Goal: Transaction & Acquisition: Purchase product/service

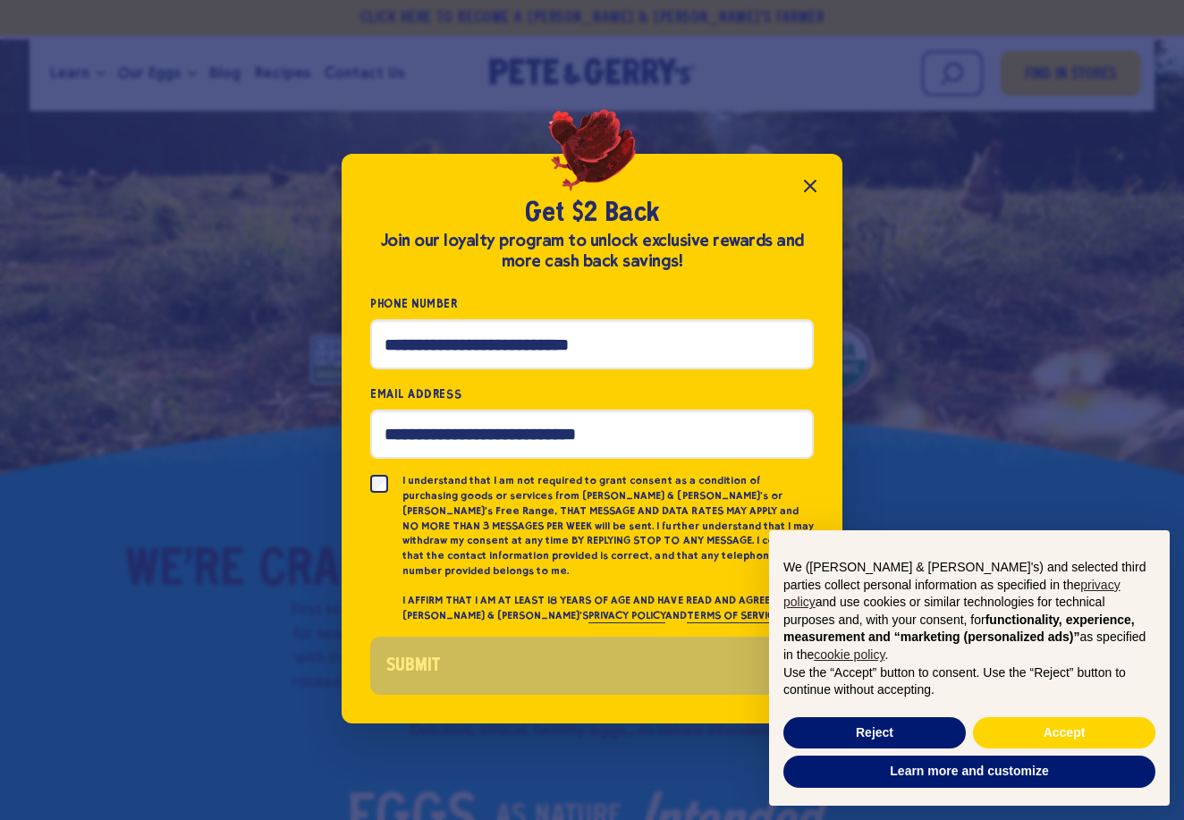
click at [807, 191] on icon "Close popup" at bounding box center [810, 186] width 11 height 11
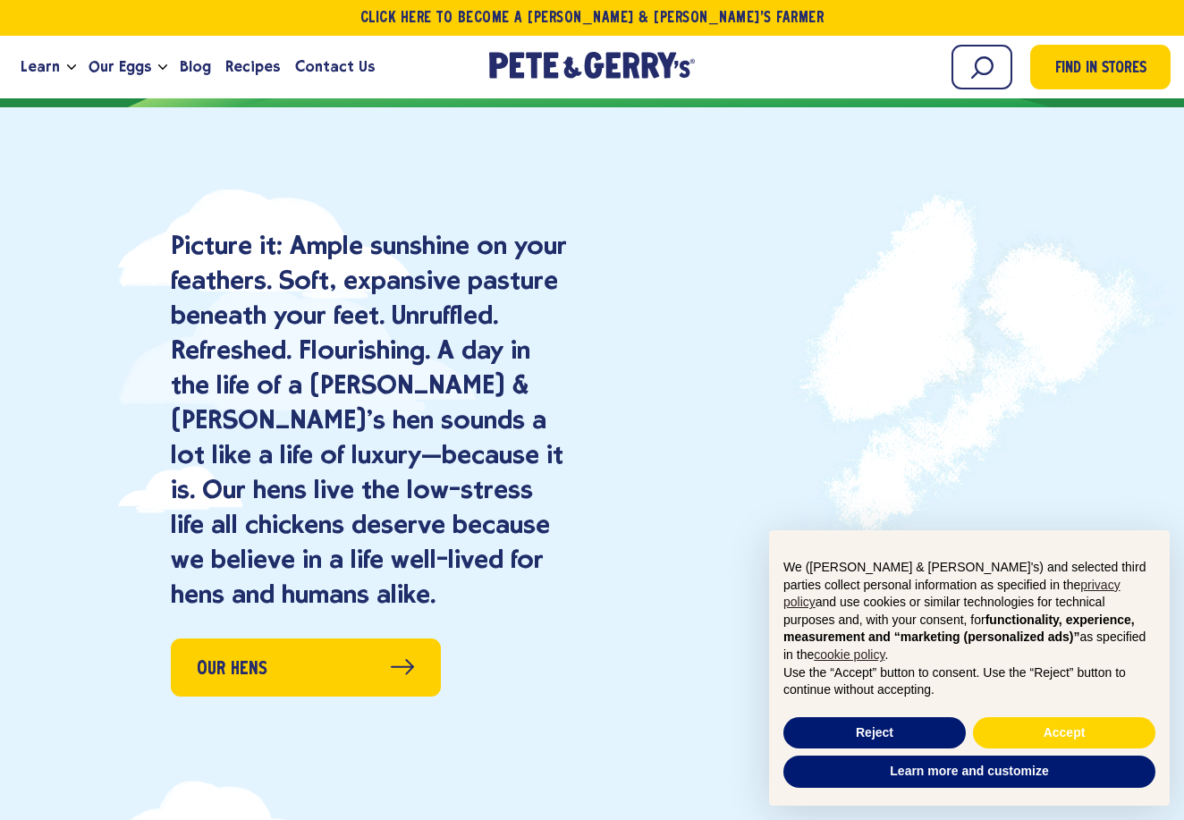
scroll to position [2168, 0]
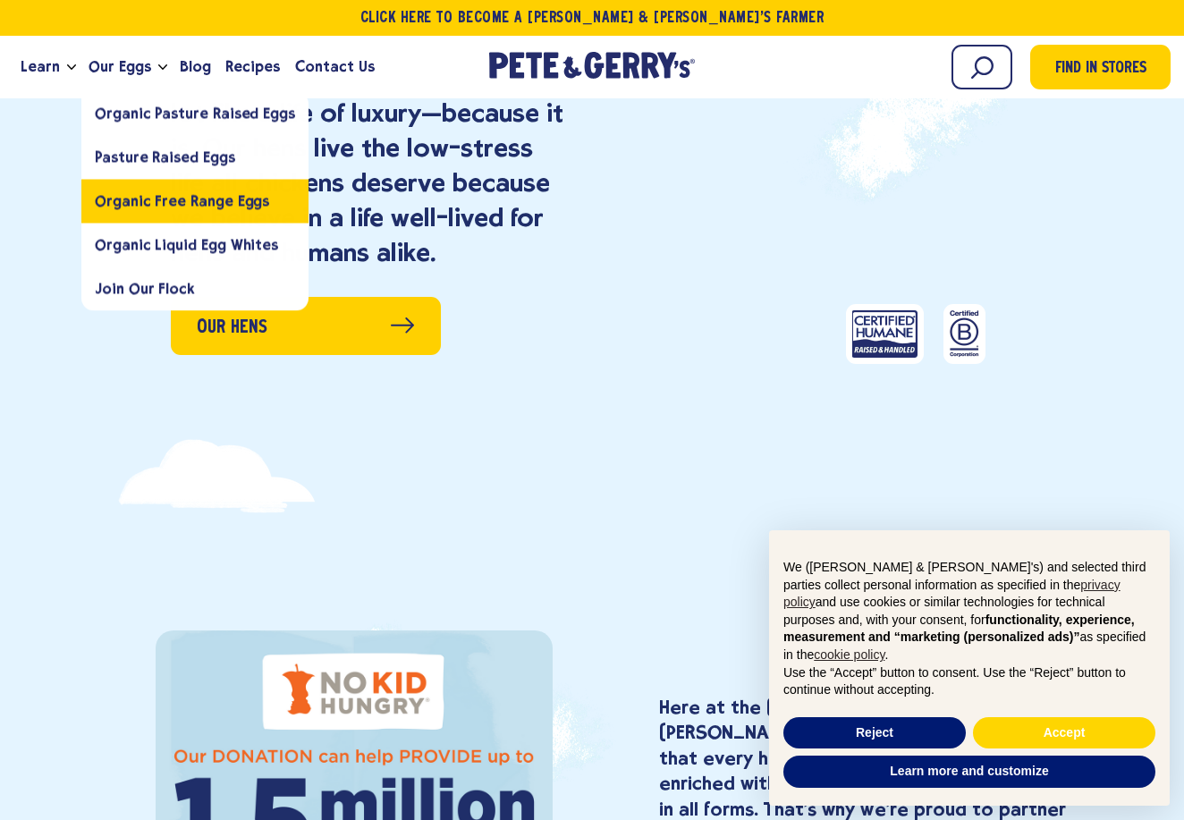
click at [143, 193] on span "Organic Free Range Eggs" at bounding box center [182, 200] width 174 height 17
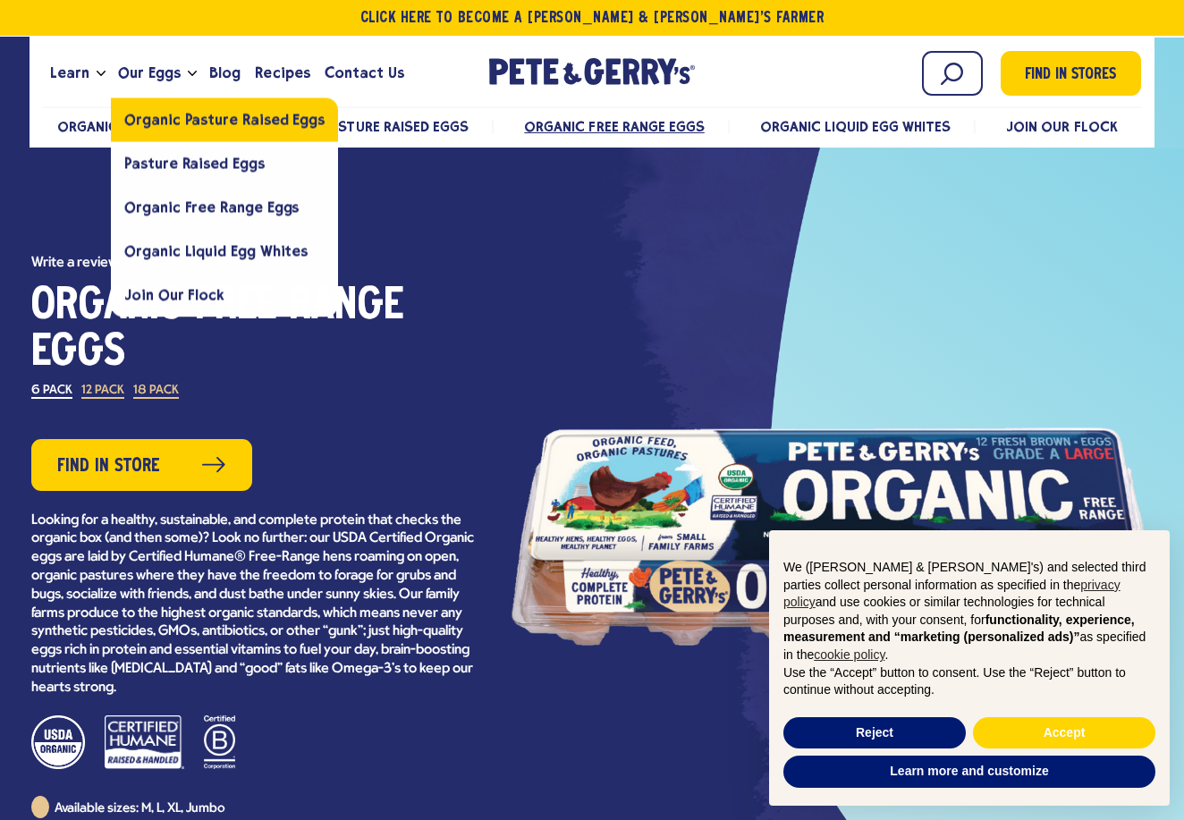
click at [177, 108] on link "Organic Pasture Raised Eggs" at bounding box center [224, 119] width 227 height 44
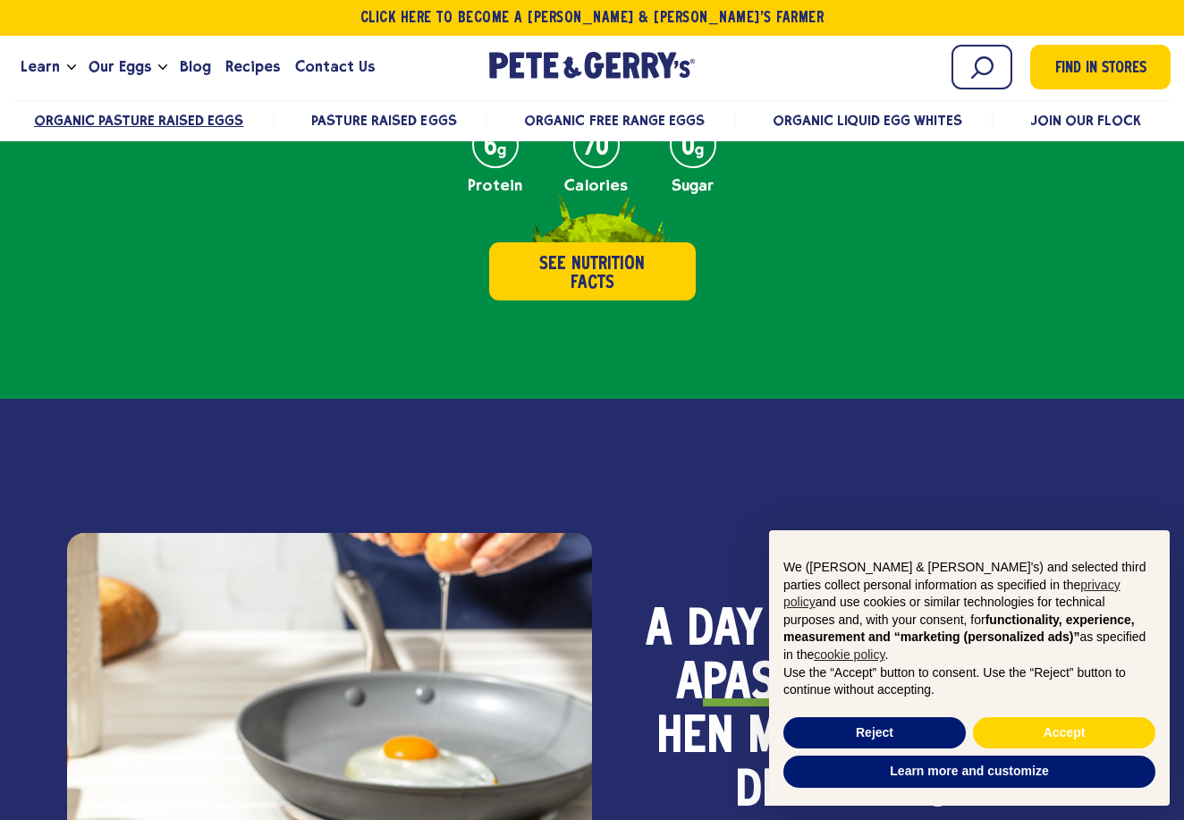
scroll to position [926, 0]
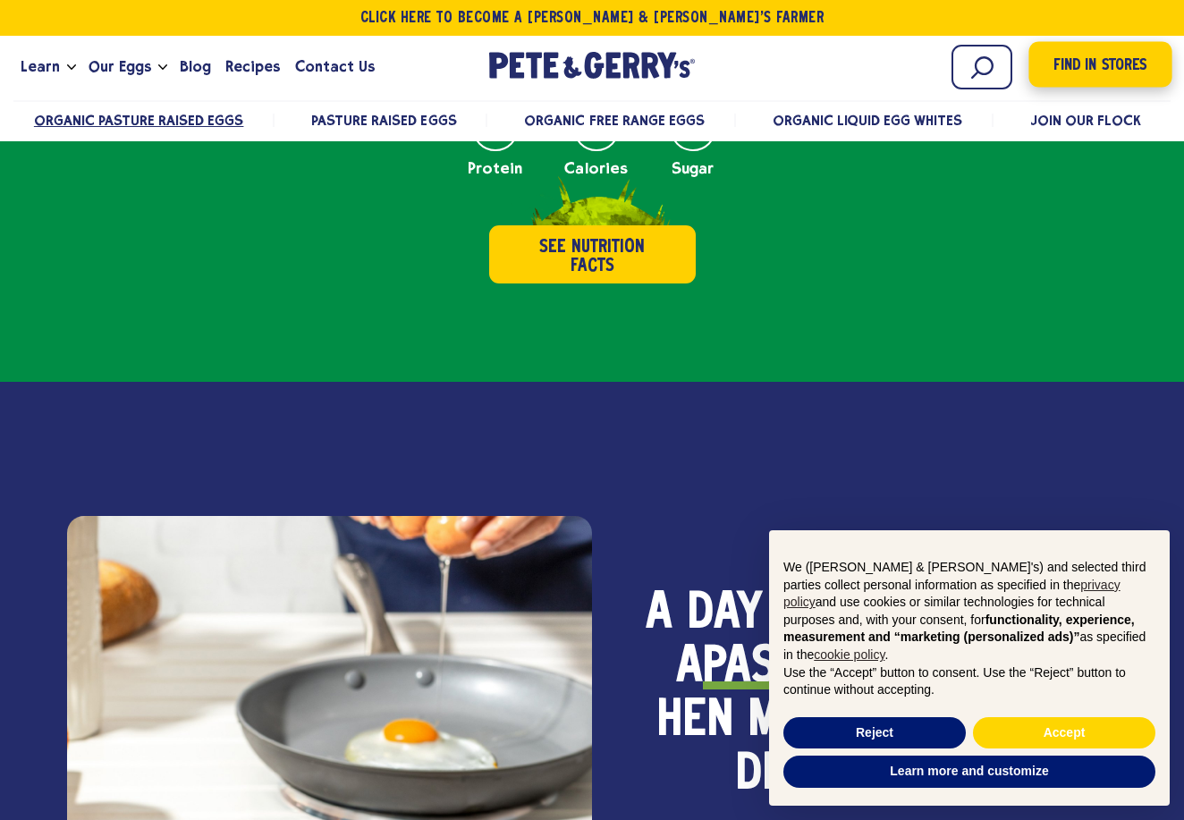
click at [1112, 69] on span "Find in Stores" at bounding box center [1099, 66] width 93 height 24
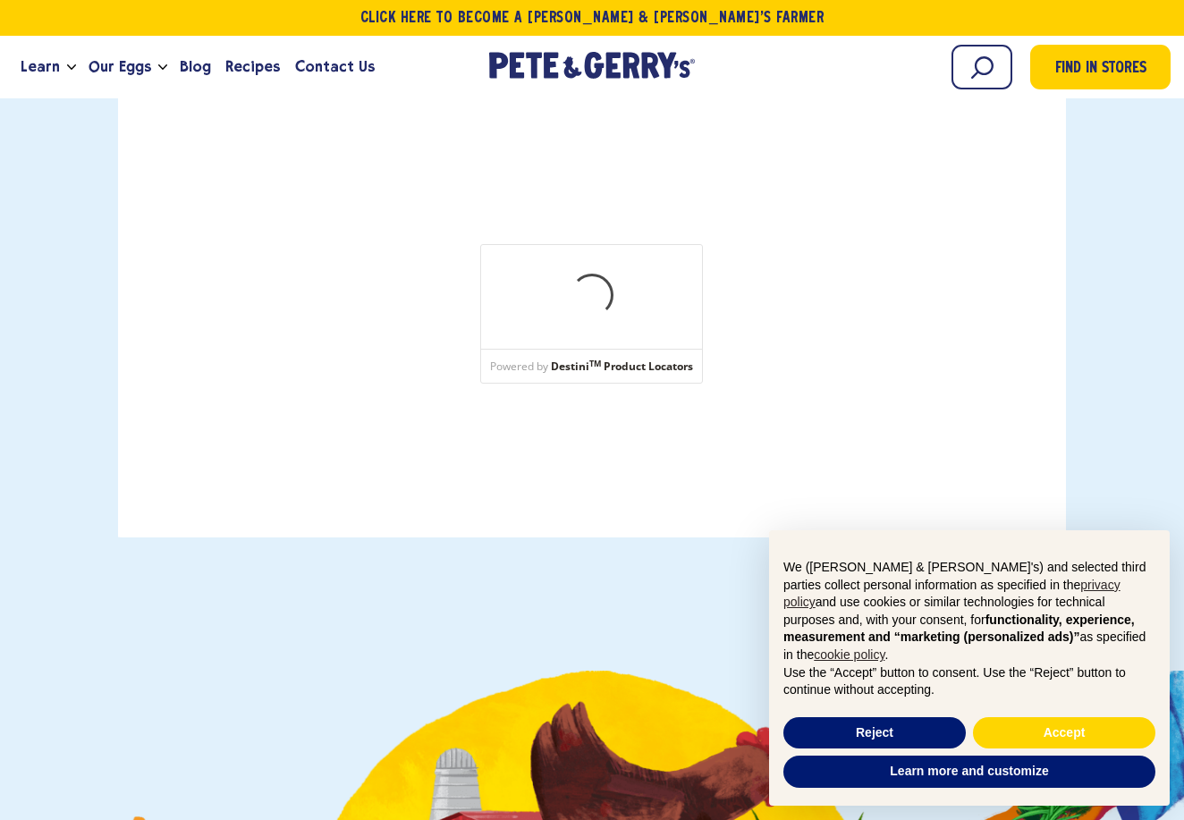
scroll to position [480, 0]
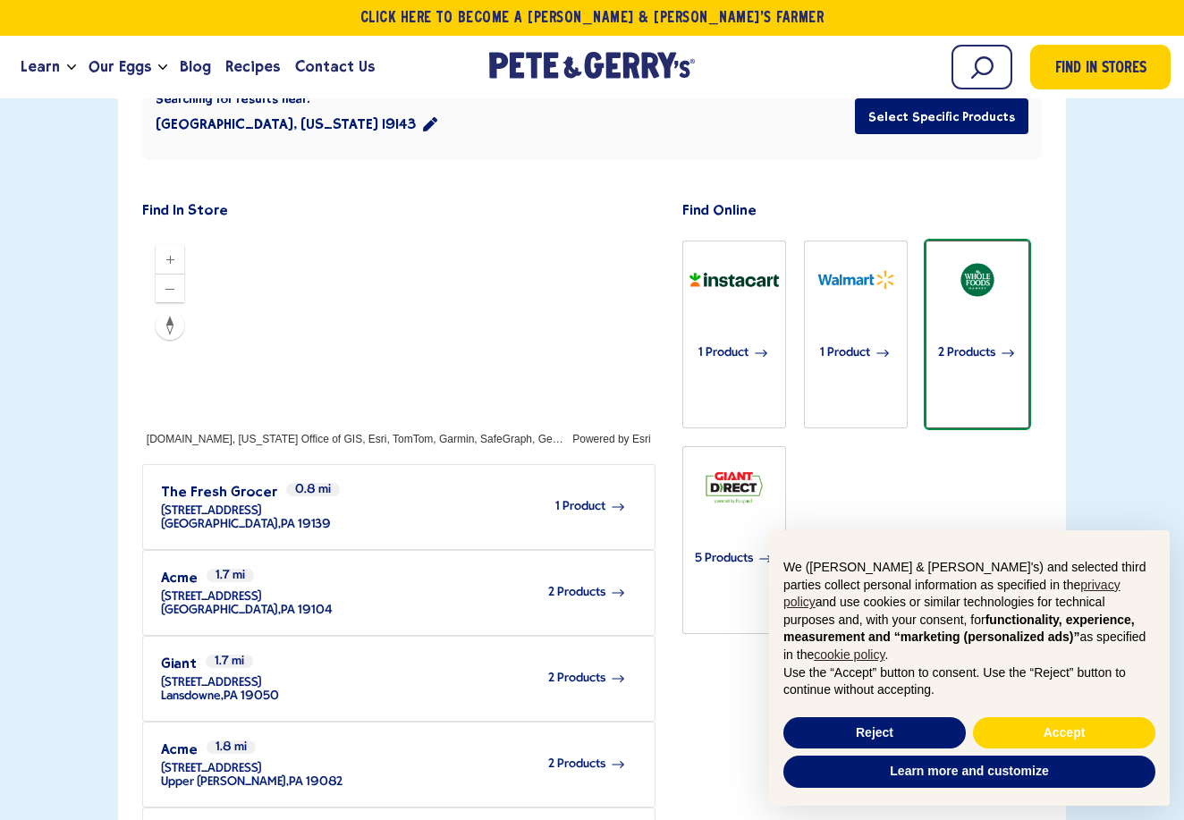
click at [970, 334] on span "2 Products" at bounding box center [966, 353] width 57 height 39
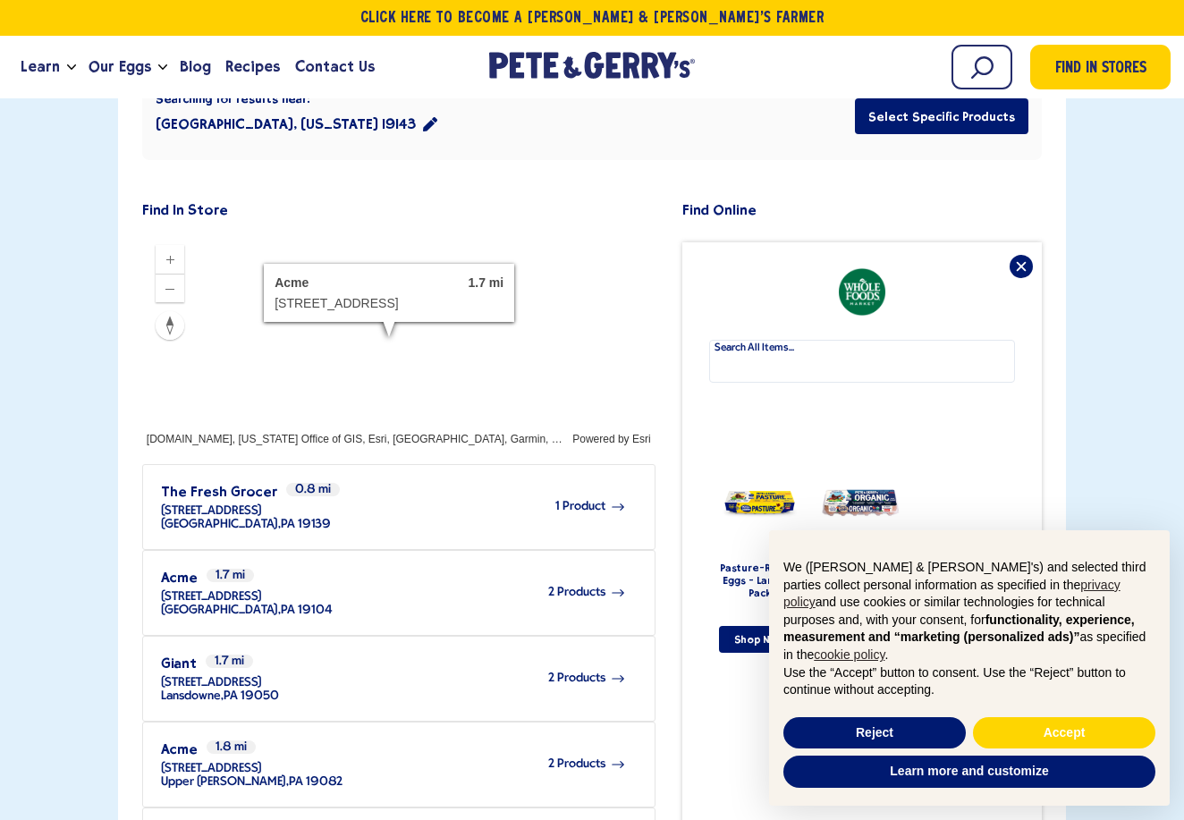
click at [350, 568] on div "2 Products" at bounding box center [479, 592] width 293 height 49
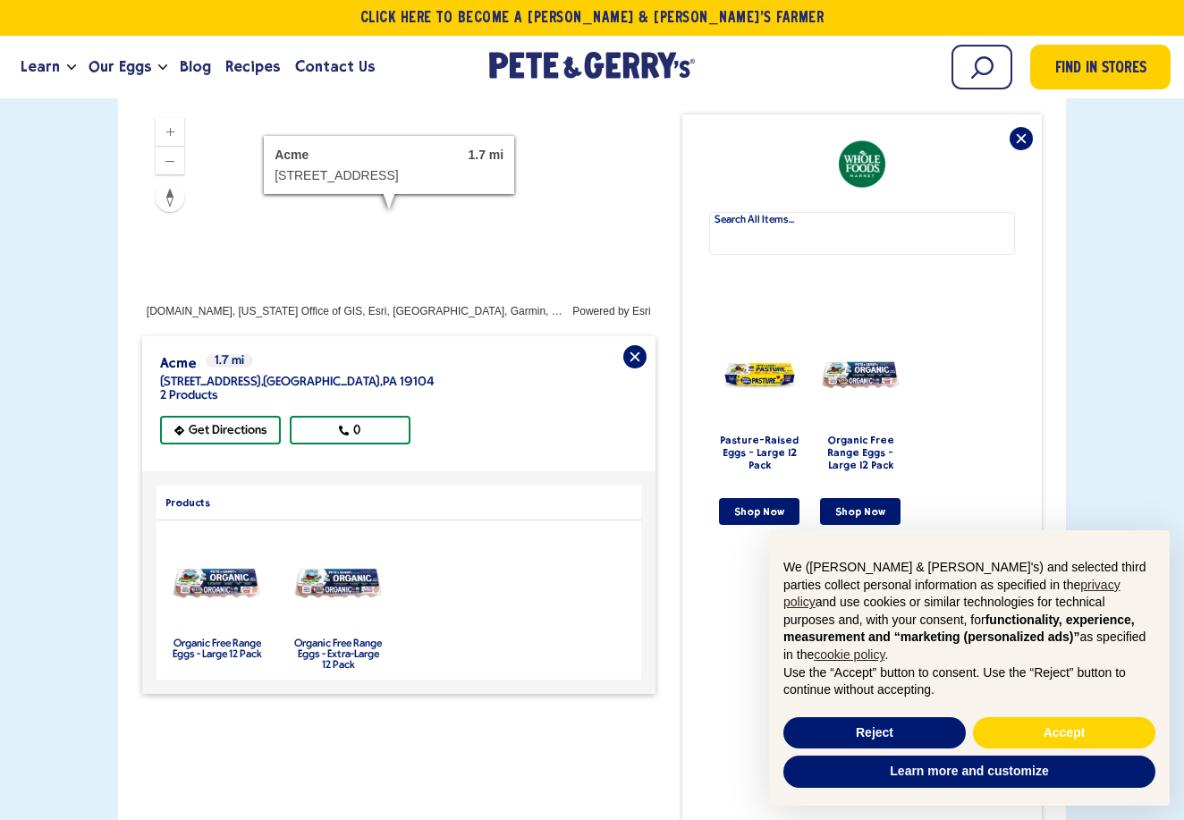
scroll to position [620, 0]
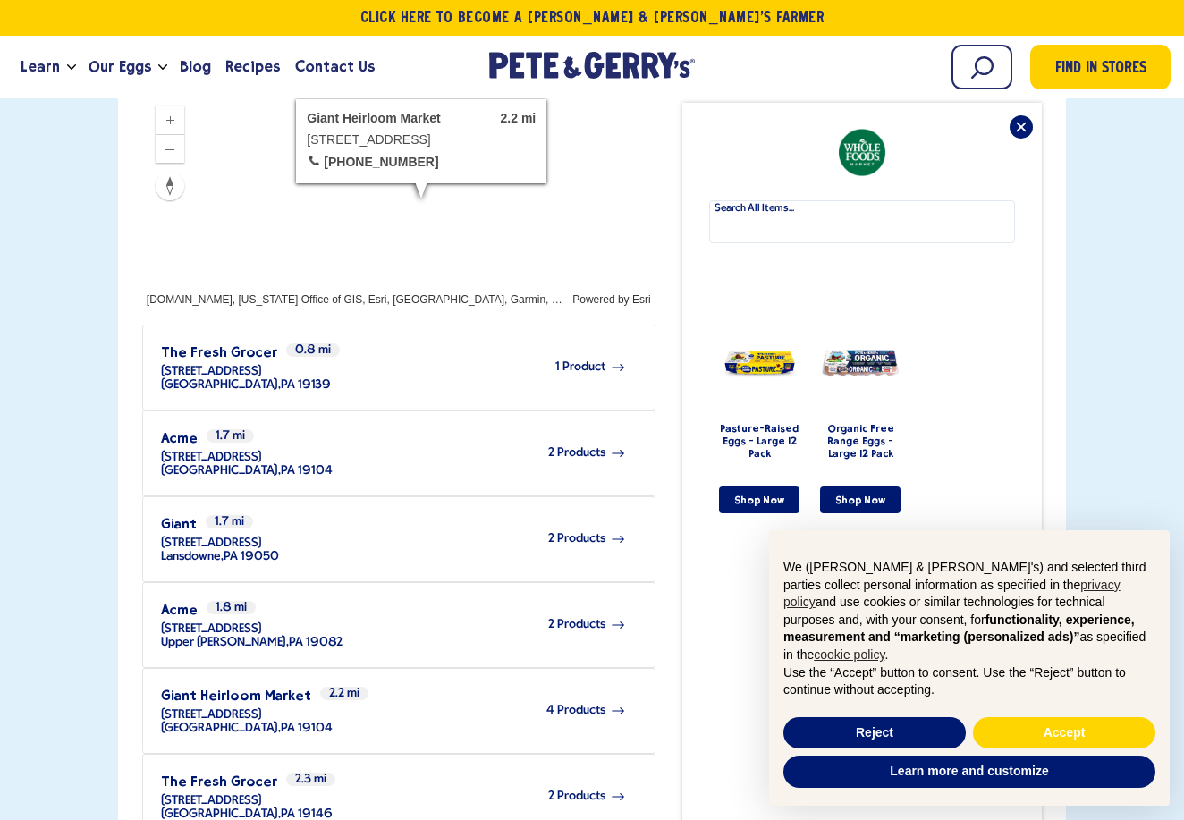
click at [556, 686] on div "4 Products" at bounding box center [479, 710] width 293 height 49
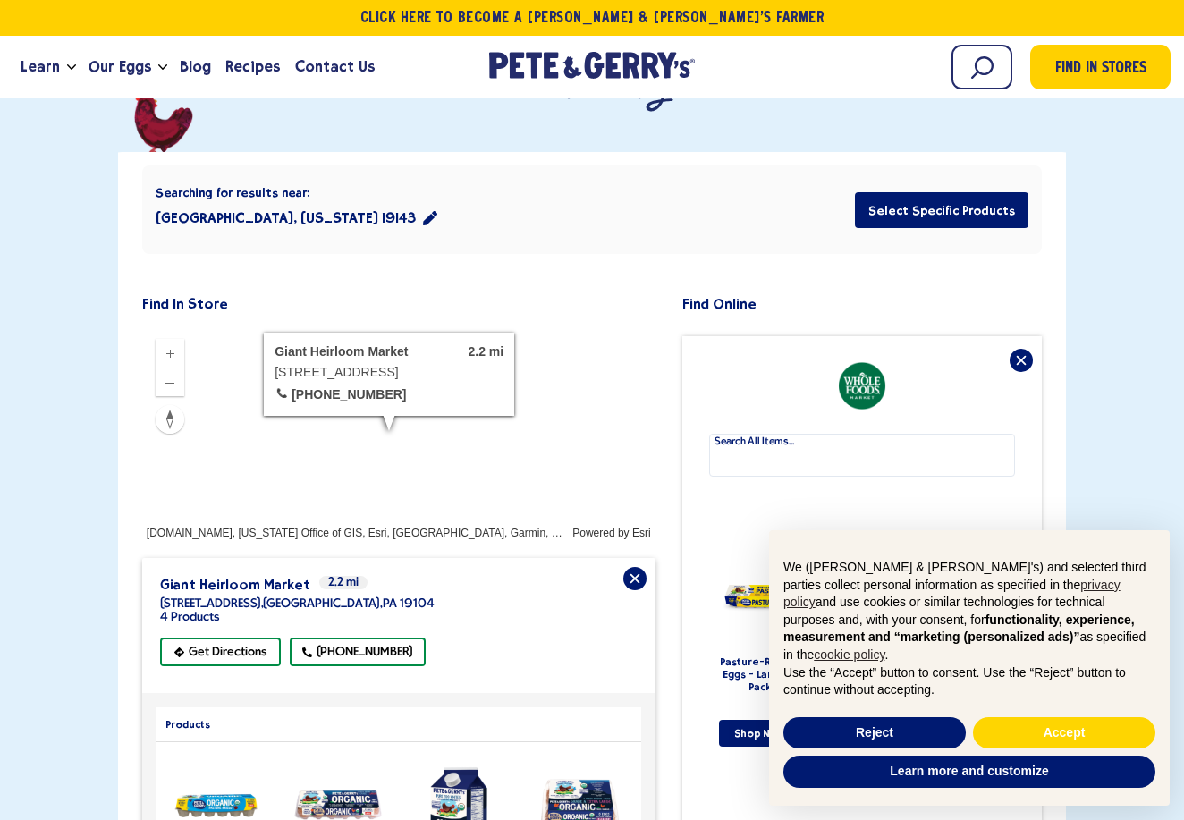
scroll to position [307, 0]
